Goal: Task Accomplishment & Management: Manage account settings

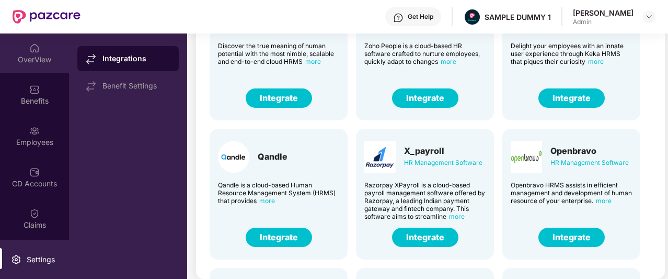
scroll to position [258, 0]
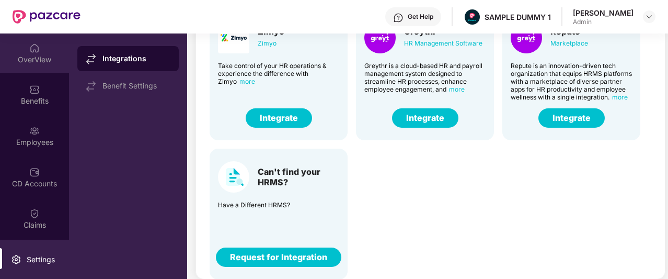
click at [35, 59] on div "OverView" at bounding box center [34, 59] width 69 height 10
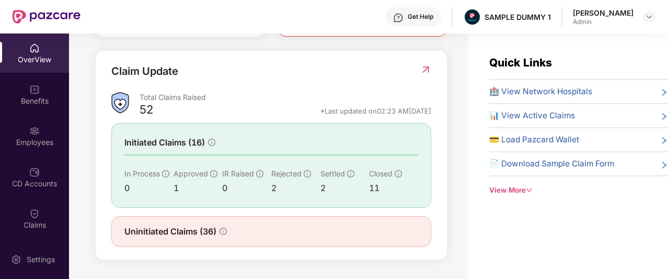
scroll to position [0, 0]
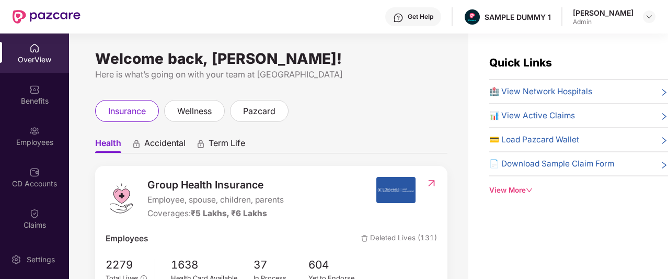
click at [434, 20] on div "Get Help" at bounding box center [421, 17] width 26 height 8
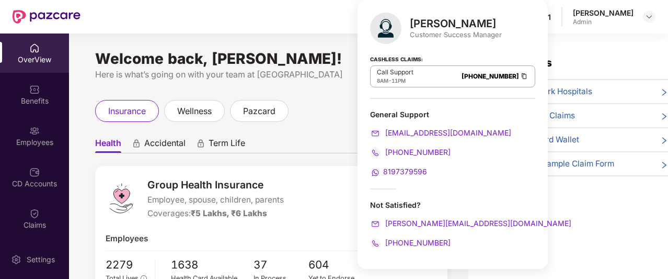
click at [332, 35] on div "Welcome back, [PERSON_NAME]! Here is what’s going on with your team at Pazcare …" at bounding box center [269, 162] width 400 height 258
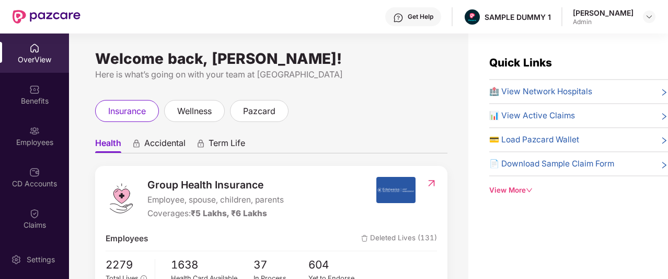
click at [434, 20] on div "Get Help" at bounding box center [421, 17] width 26 height 8
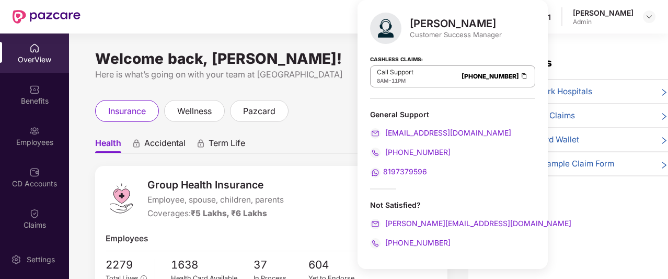
click at [325, 89] on div "Welcome back, [PERSON_NAME]! Here is what’s going on with your team at Pazcare …" at bounding box center [269, 162] width 400 height 258
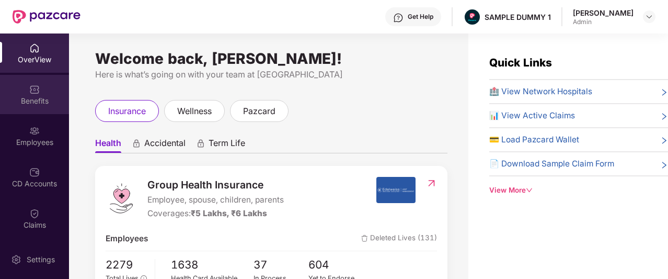
click at [35, 107] on div "Benefits" at bounding box center [34, 94] width 69 height 39
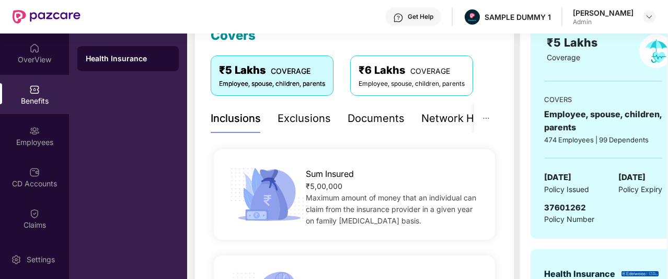
scroll to position [178, 0]
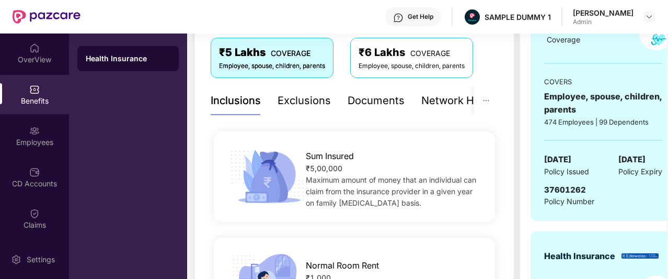
click at [281, 109] on div "Exclusions" at bounding box center [304, 100] width 53 height 29
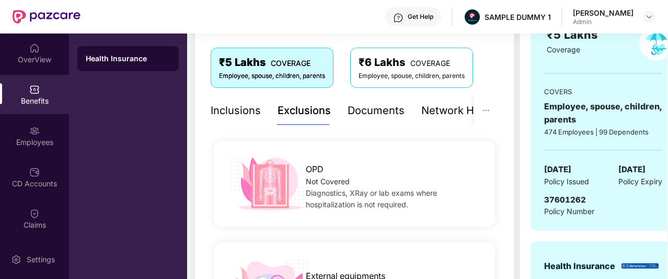
scroll to position [162, 0]
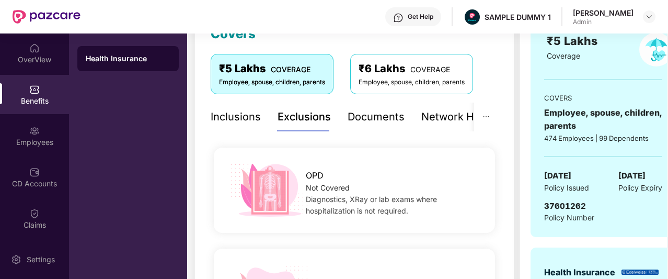
click at [217, 112] on div "Inclusions" at bounding box center [236, 117] width 50 height 16
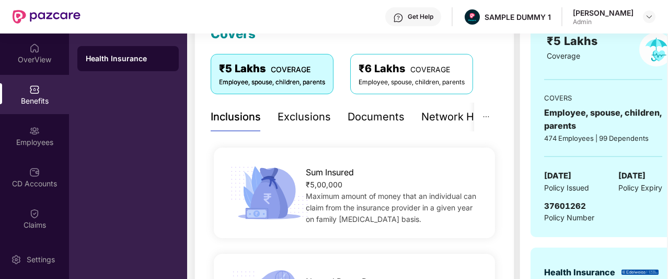
click at [302, 116] on div "Exclusions" at bounding box center [304, 117] width 53 height 16
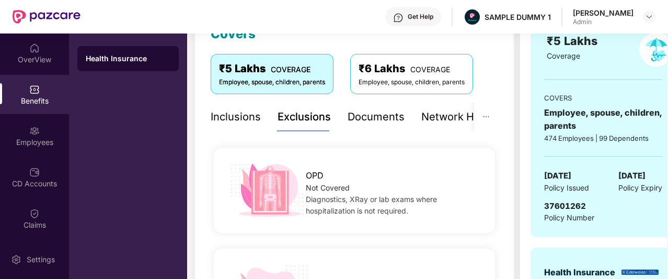
click at [370, 119] on div "Documents" at bounding box center [376, 117] width 57 height 16
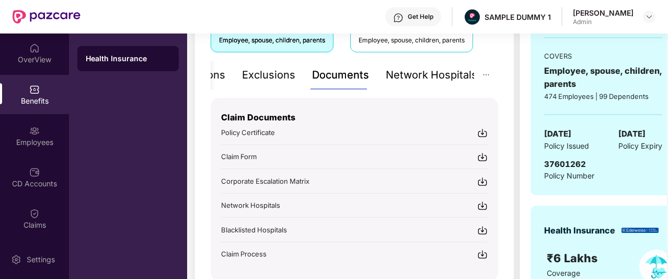
scroll to position [209, 0]
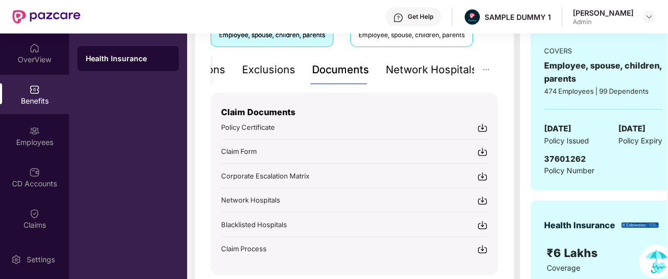
click at [395, 74] on div "Network Hospitals" at bounding box center [432, 70] width 92 height 16
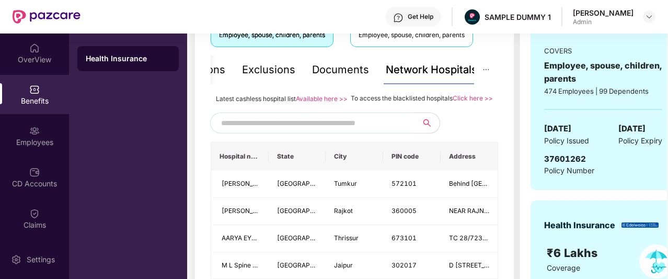
click at [322, 131] on input "text" at bounding box center [310, 123] width 179 height 16
type input "******"
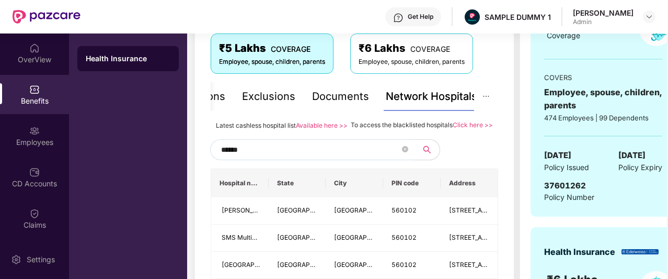
scroll to position [178, 0]
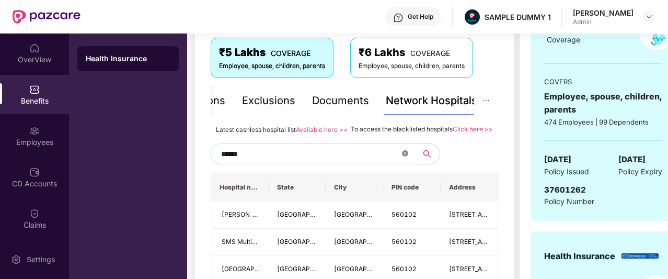
click at [406, 156] on icon "close-circle" at bounding box center [405, 153] width 6 height 6
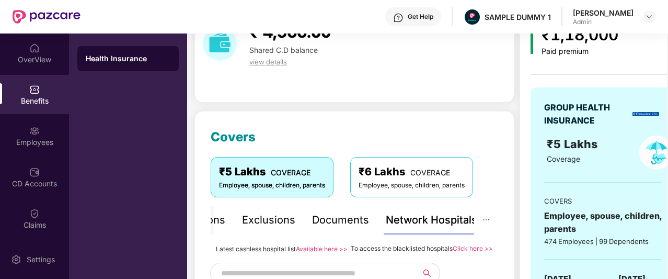
scroll to position [0, 0]
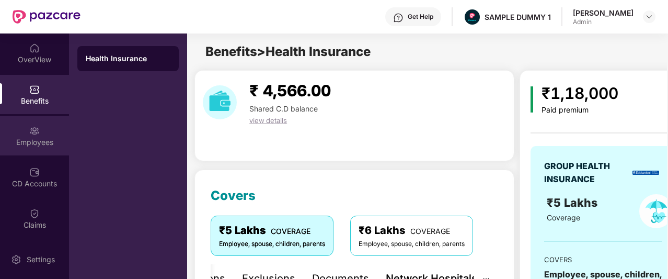
click at [42, 142] on div "Employees" at bounding box center [34, 142] width 69 height 10
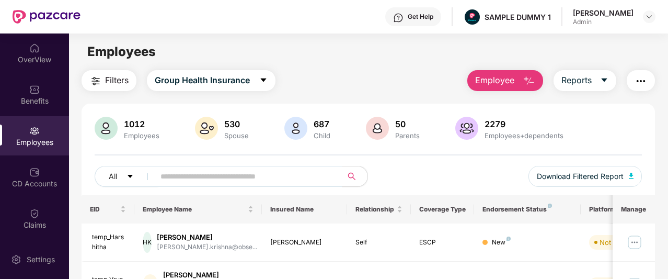
click at [514, 81] on span "Employee" at bounding box center [494, 80] width 39 height 13
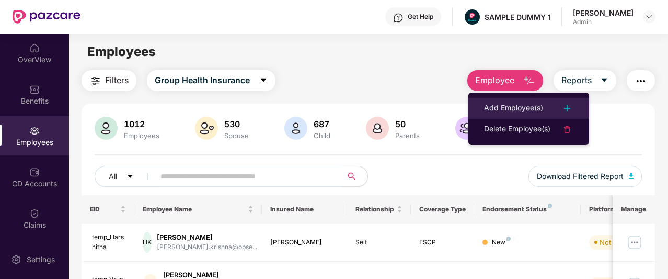
click at [509, 106] on div "Add Employee(s)" at bounding box center [513, 108] width 59 height 13
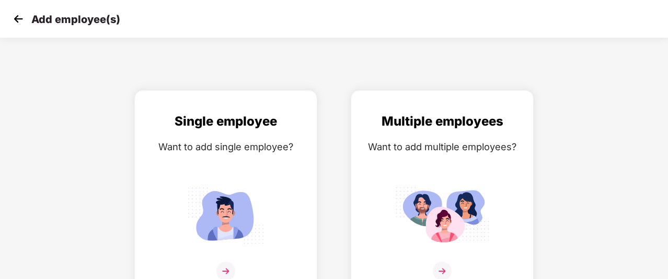
scroll to position [17, 0]
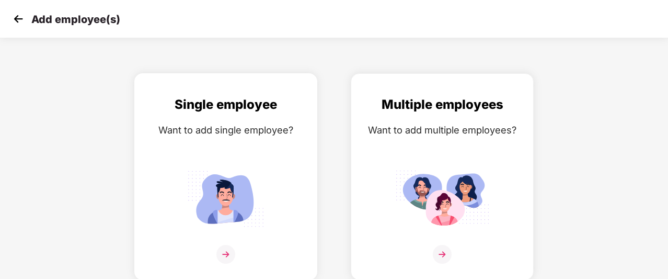
click at [262, 145] on div "Single employee Want to add single employee?" at bounding box center [225, 186] width 161 height 182
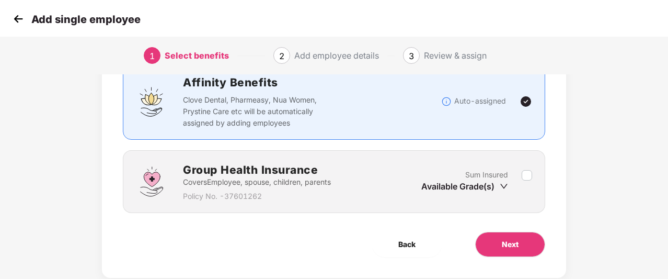
scroll to position [93, 0]
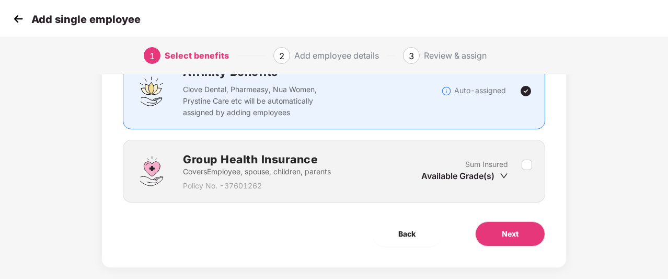
click at [520, 168] on div "Sum Insured Available Grade(s)" at bounding box center [472, 171] width 100 height 26
drag, startPoint x: 521, startPoint y: 168, endPoint x: 545, endPoint y: 168, distance: 23.5
click at [545, 168] on div "Group Health Insurance Covers Employee, spouse, children, parents Policy No. - …" at bounding box center [334, 171] width 423 height 63
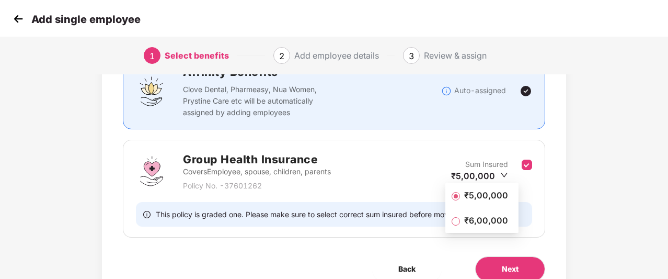
click at [501, 201] on li "₹5,00,000" at bounding box center [482, 195] width 73 height 21
click at [490, 196] on span "₹5,00,000" at bounding box center [486, 195] width 52 height 12
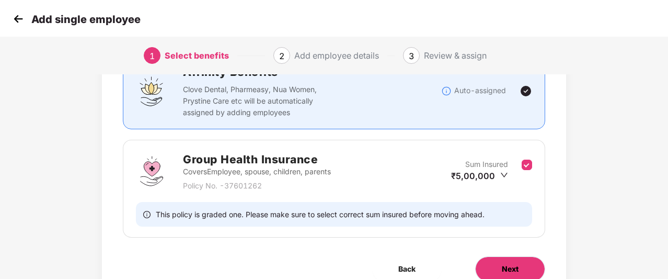
click at [502, 264] on span "Next" at bounding box center [510, 269] width 17 height 12
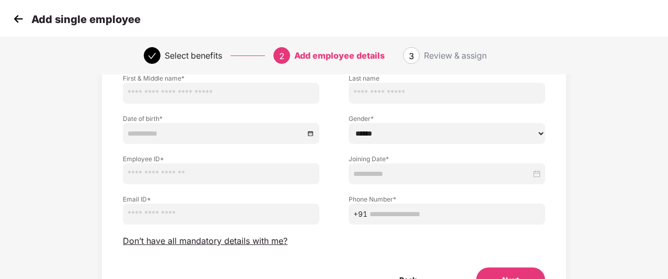
scroll to position [79, 0]
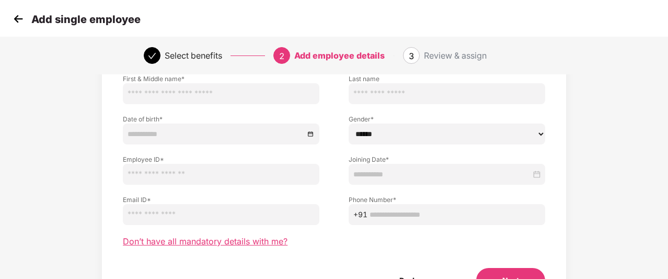
click at [192, 242] on span "Don’t have all mandatory details with me?" at bounding box center [205, 241] width 165 height 11
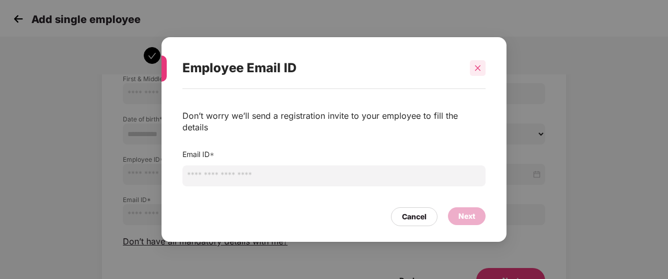
click at [474, 72] on icon "close" at bounding box center [477, 67] width 7 height 7
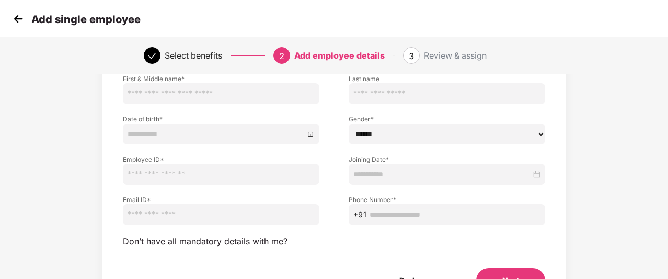
click at [19, 21] on img at bounding box center [18, 19] width 16 height 16
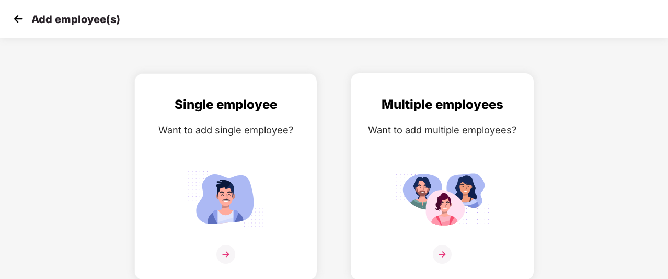
click at [372, 140] on div "Multiple employees Want to add multiple employees?" at bounding box center [442, 186] width 161 height 182
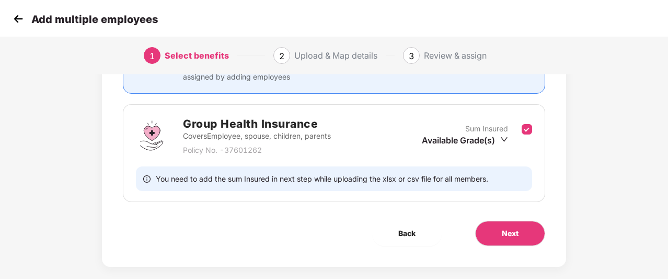
scroll to position [129, 0]
click at [503, 234] on span "Next" at bounding box center [510, 233] width 17 height 12
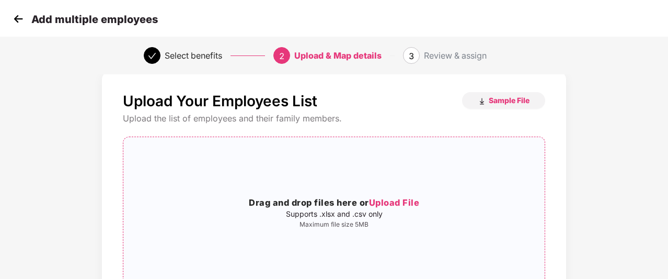
scroll to position [14, 0]
click at [18, 19] on img at bounding box center [18, 19] width 16 height 16
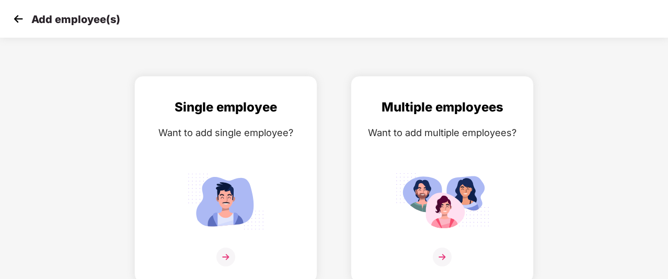
scroll to position [0, 0]
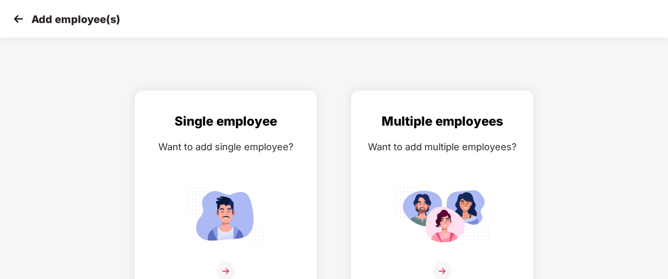
click at [18, 19] on img at bounding box center [18, 19] width 16 height 16
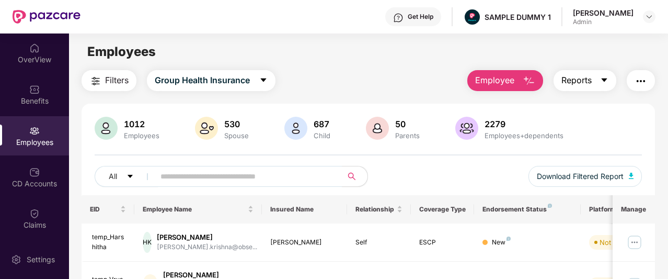
click at [577, 82] on span "Reports" at bounding box center [577, 80] width 30 height 13
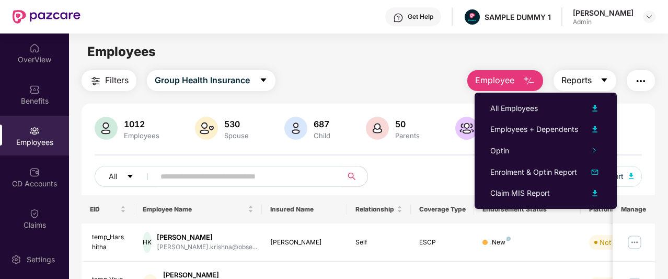
click at [596, 76] on button "Reports" at bounding box center [585, 80] width 63 height 21
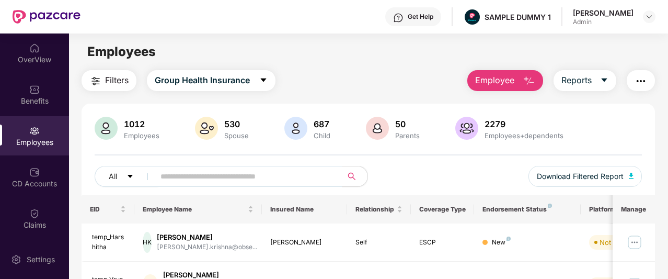
click at [639, 82] on img "button" at bounding box center [641, 81] width 13 height 13
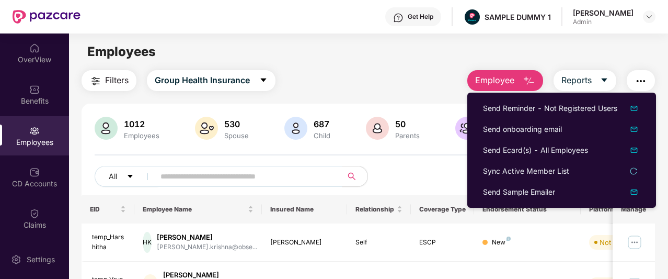
click at [391, 76] on div "Filters Group Health Insurance Employee Reports" at bounding box center [369, 80] width 574 height 21
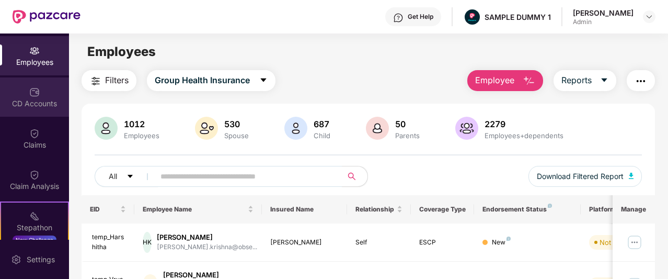
scroll to position [83, 0]
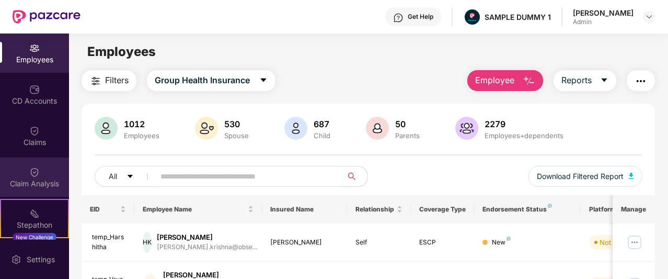
click at [29, 181] on div "Claim Analysis" at bounding box center [34, 183] width 69 height 10
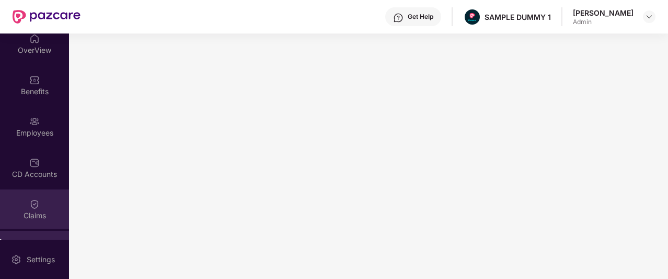
scroll to position [0, 0]
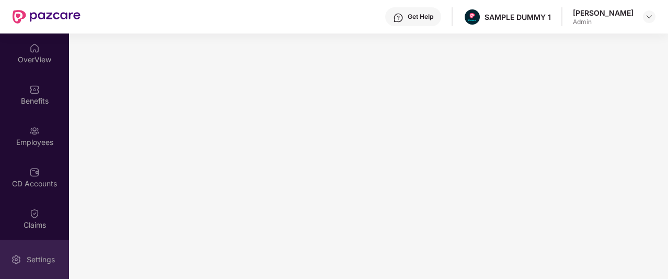
click at [31, 257] on div "Settings" at bounding box center [41, 259] width 35 height 10
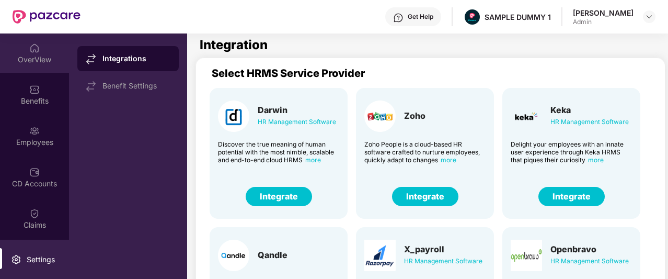
click at [24, 57] on div "OverView" at bounding box center [34, 59] width 69 height 10
